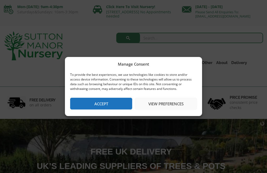
click at [98, 101] on button "Accept" at bounding box center [101, 104] width 62 height 12
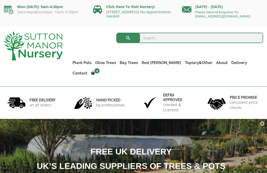
click at [163, 122] on img at bounding box center [133, 168] width 385 height 98
click at [150, 37] on input "search" at bounding box center [189, 38] width 147 height 10
type input "Oval pots"
click at [128, 38] on button "submit" at bounding box center [128, 38] width 24 height 10
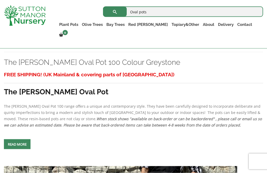
scroll to position [427, 0]
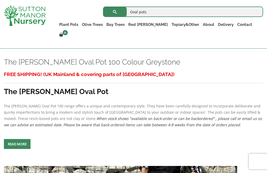
click at [17, 144] on span at bounding box center [17, 144] width 0 height 0
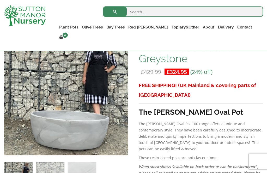
scroll to position [94, 0]
